Goal: Transaction & Acquisition: Purchase product/service

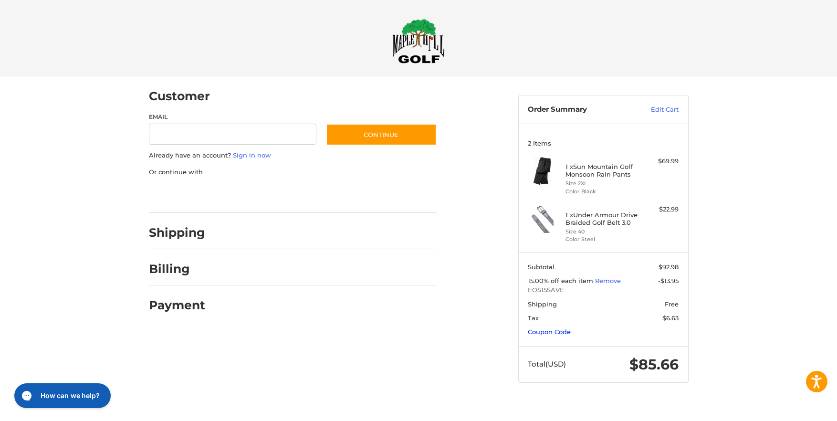
click at [549, 333] on link "Coupon Code" at bounding box center [549, 332] width 43 height 8
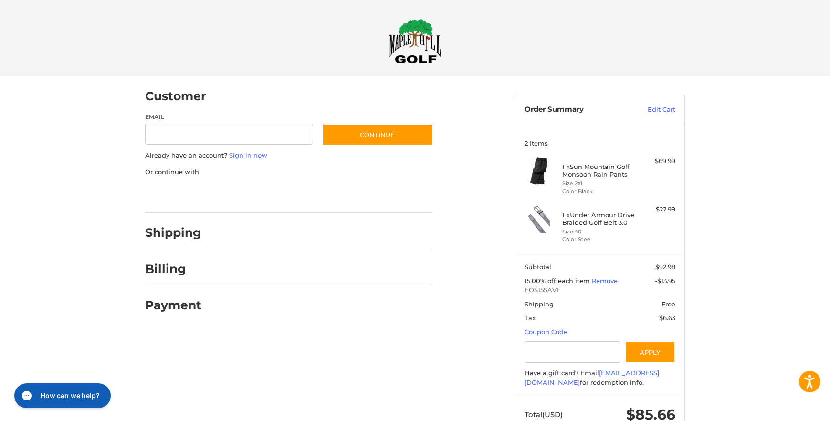
click at [461, 345] on div "Customer Guest Customer Email Subscribe to our newsletter. Continue Already hav…" at bounding box center [415, 263] width 573 height 375
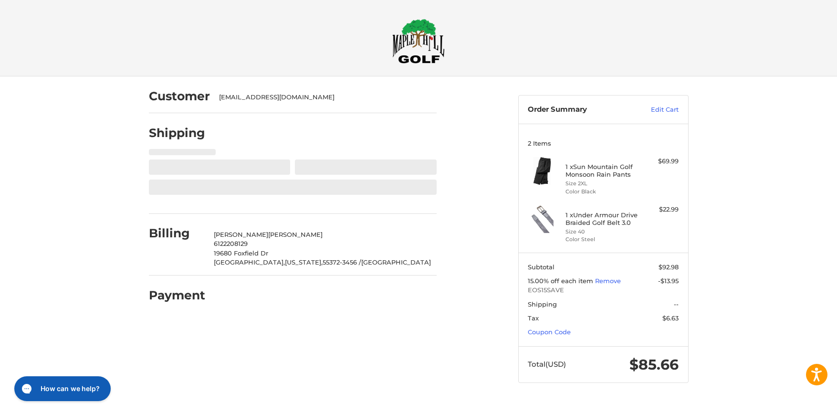
select select "**"
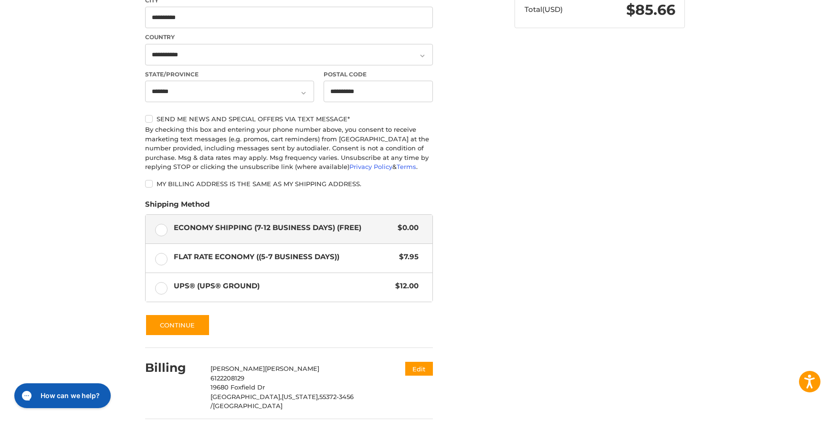
scroll to position [389, 0]
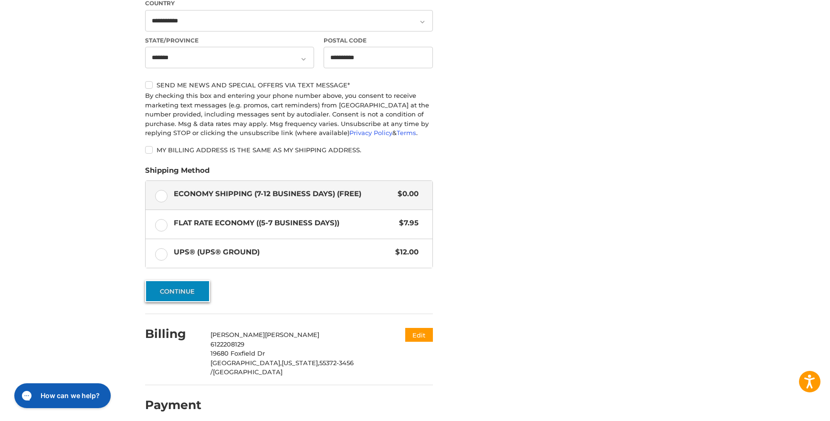
click at [171, 296] on button "Continue" at bounding box center [177, 291] width 65 height 22
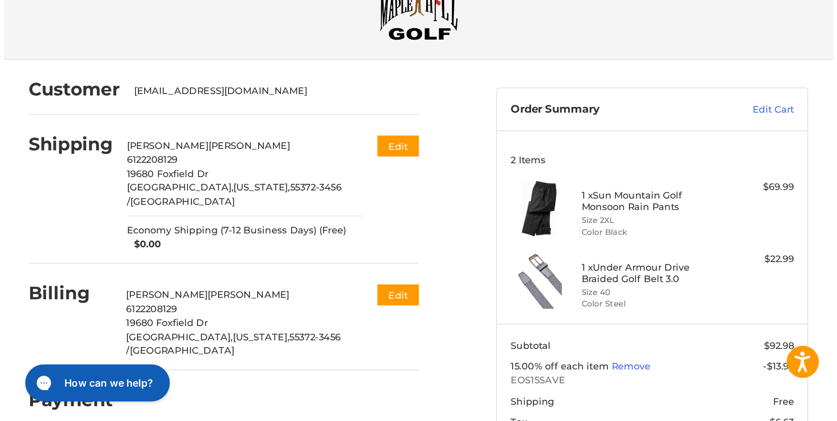
scroll to position [0, 0]
